Goal: Information Seeking & Learning: Check status

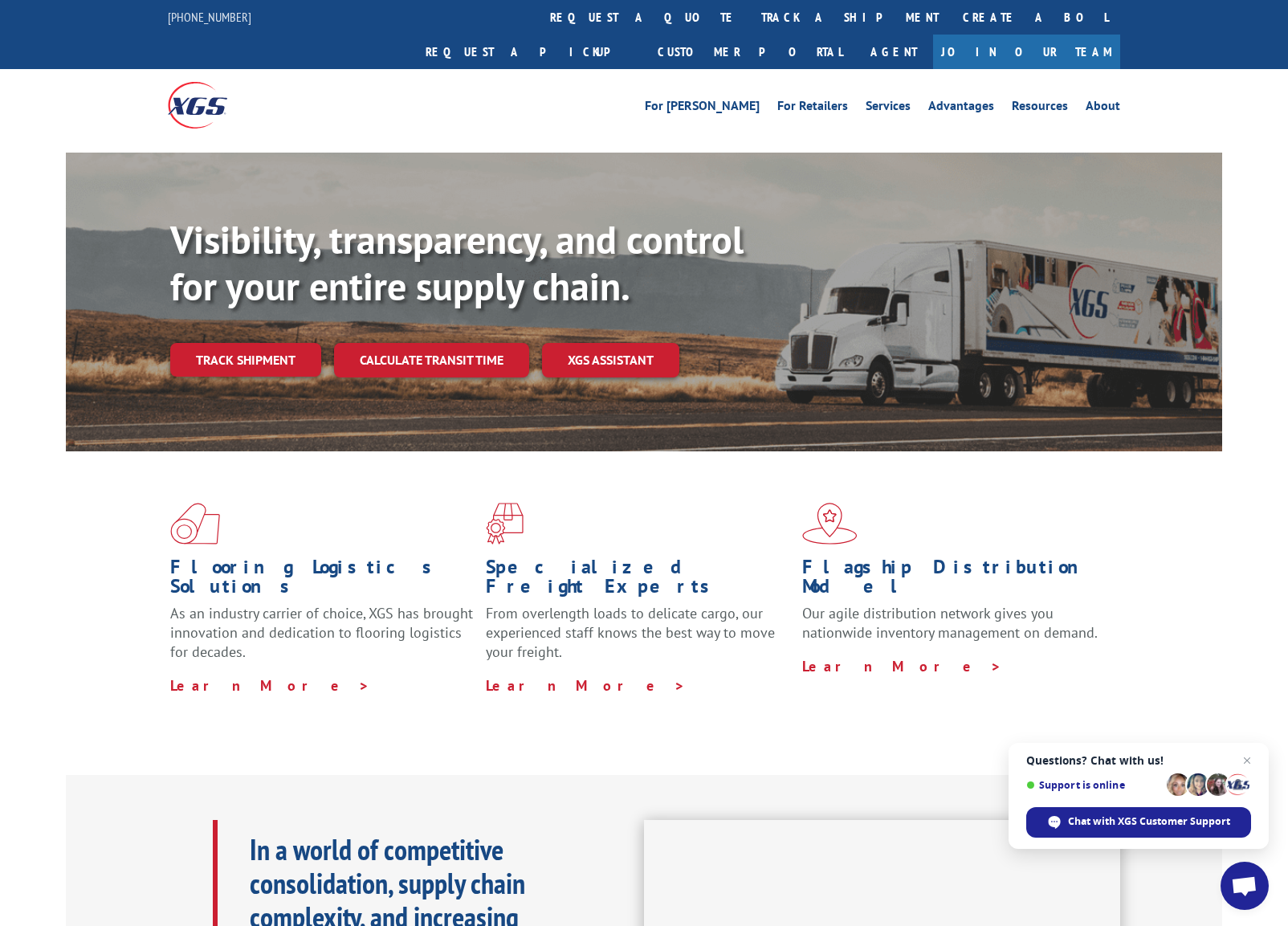
click at [749, 20] on link "track a shipment" at bounding box center [850, 17] width 202 height 34
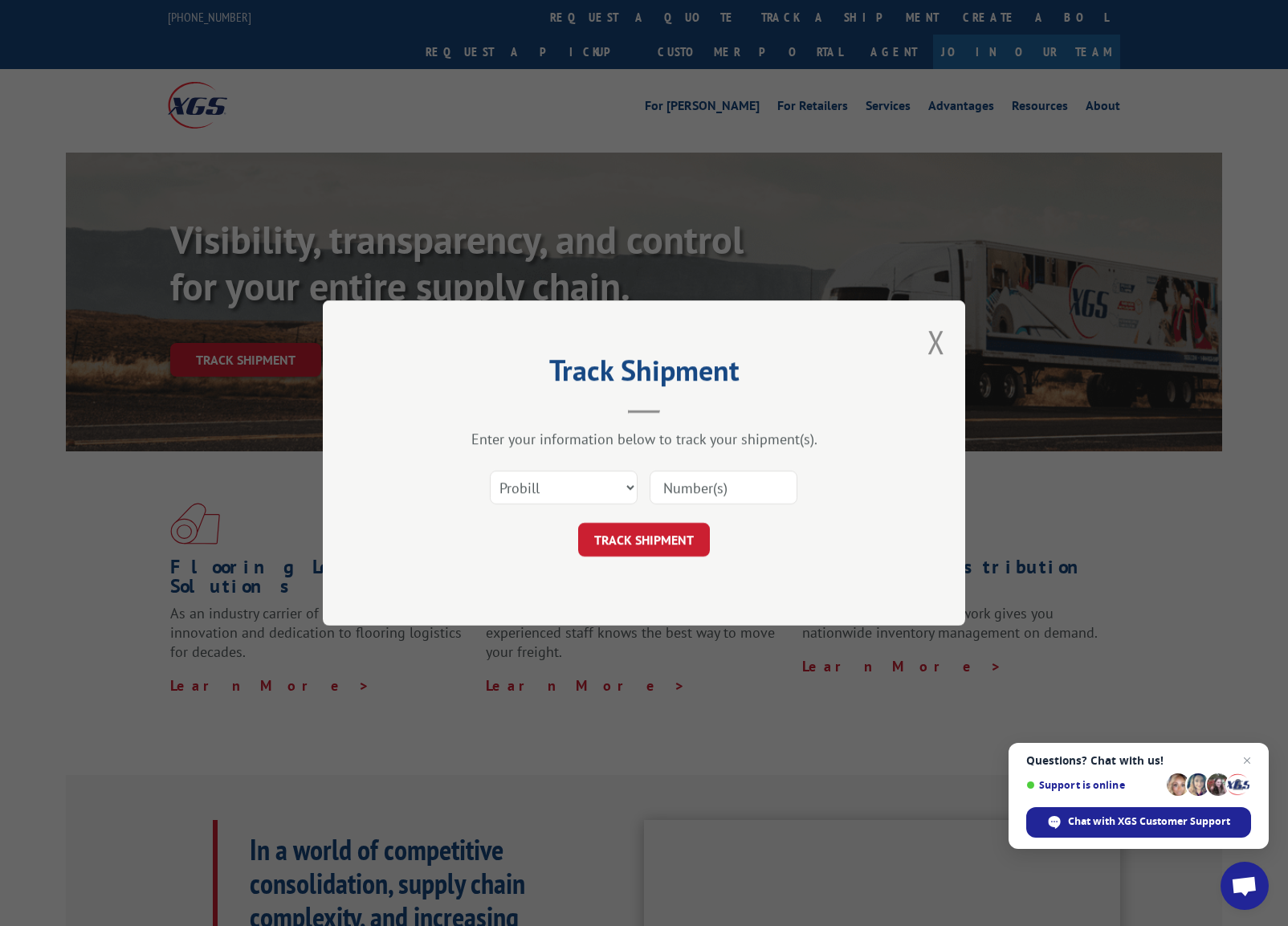
click at [692, 488] on input at bounding box center [724, 487] width 147 height 33
paste input "17402240"
type input "17402240"
click at [664, 538] on button "TRACK SHIPMENT" at bounding box center [644, 539] width 132 height 33
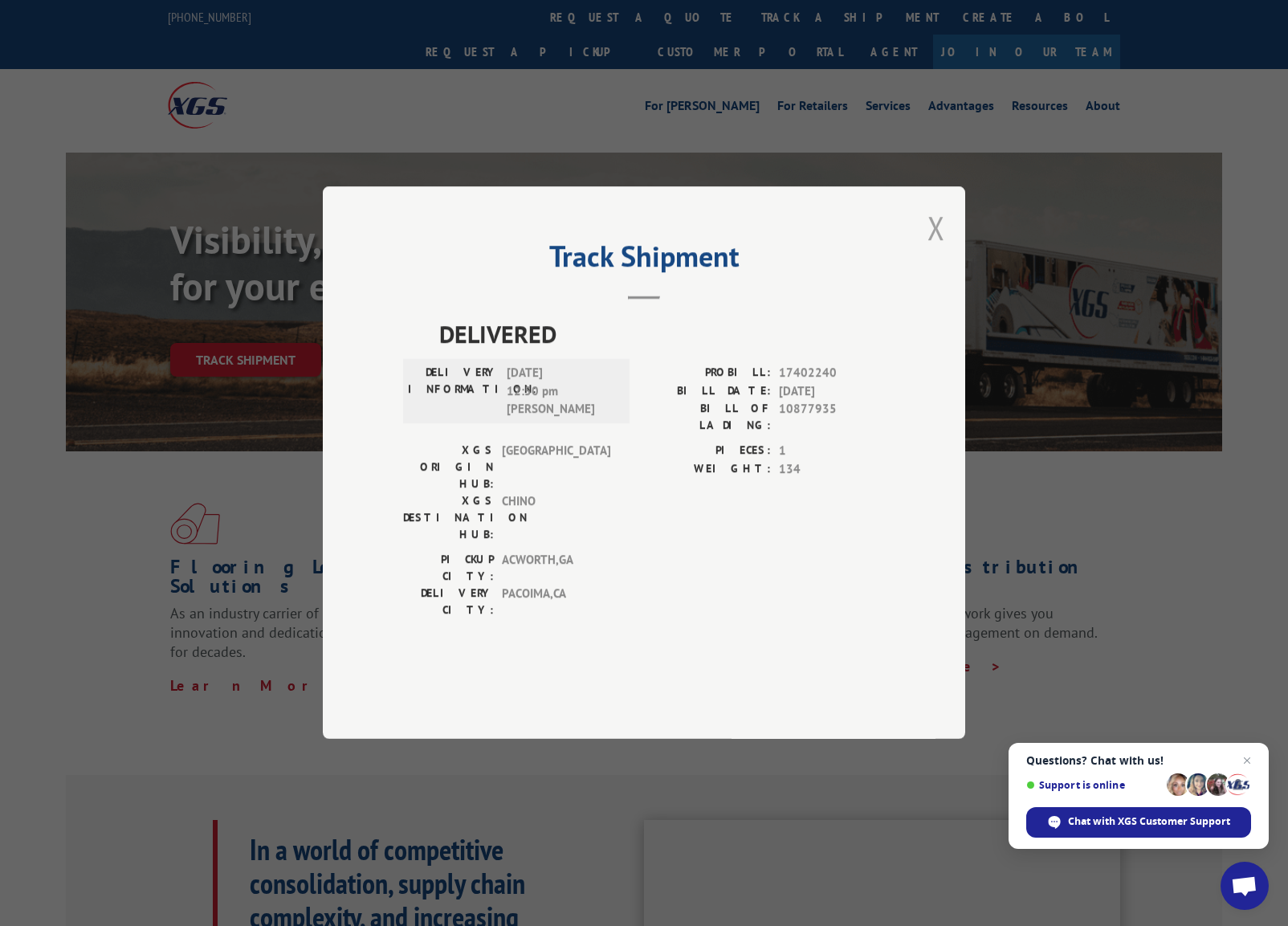
click at [934, 249] on button "Close modal" at bounding box center [936, 228] width 18 height 43
